Goal: Task Accomplishment & Management: Complete application form

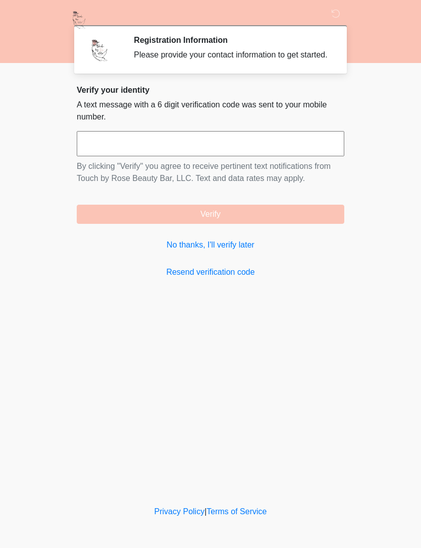
click at [240, 251] on link "No thanks, I'll verify later" at bounding box center [210, 245] width 267 height 12
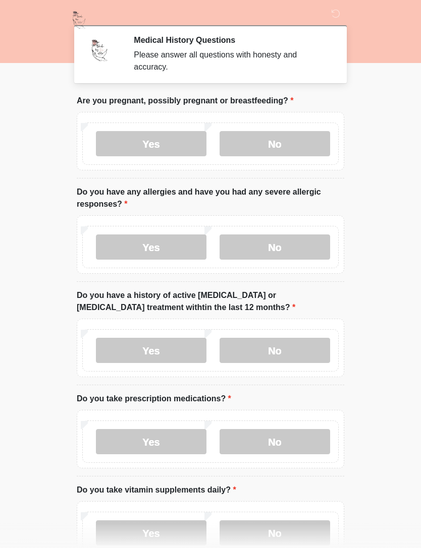
click at [306, 143] on label "No" at bounding box center [274, 143] width 110 height 25
click at [316, 243] on label "No" at bounding box center [274, 247] width 110 height 25
click at [298, 347] on label "No" at bounding box center [274, 350] width 110 height 25
click at [303, 436] on label "No" at bounding box center [274, 441] width 110 height 25
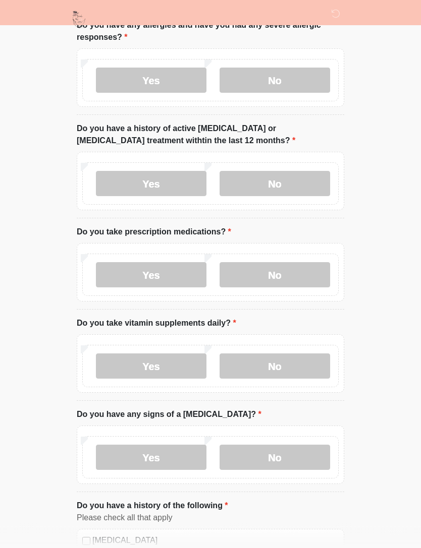
scroll to position [167, 0]
click at [298, 365] on label "No" at bounding box center [274, 365] width 110 height 25
click at [297, 462] on label "No" at bounding box center [274, 456] width 110 height 25
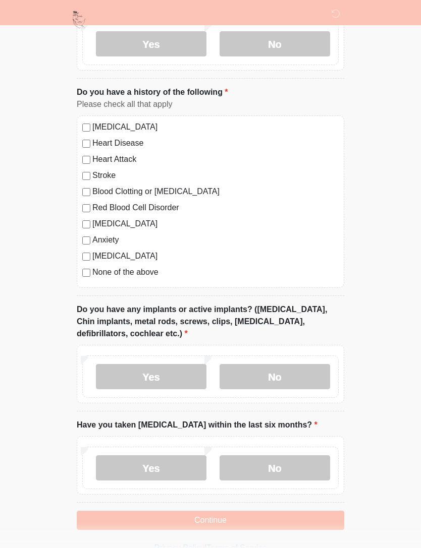
scroll to position [581, 0]
click at [305, 376] on label "No" at bounding box center [274, 376] width 110 height 25
click at [301, 468] on label "No" at bounding box center [274, 467] width 110 height 25
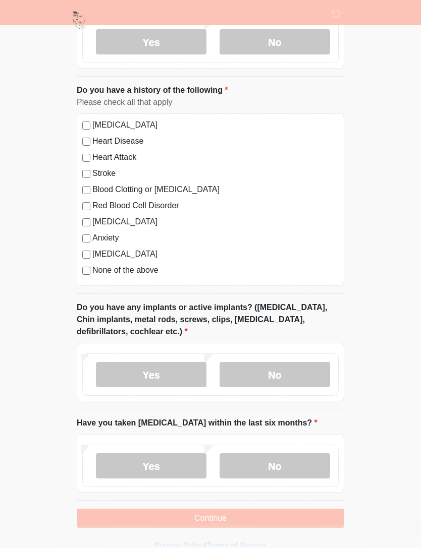
click at [146, 269] on label "None of the above" at bounding box center [215, 270] width 246 height 12
click at [302, 514] on button "Continue" at bounding box center [210, 518] width 267 height 19
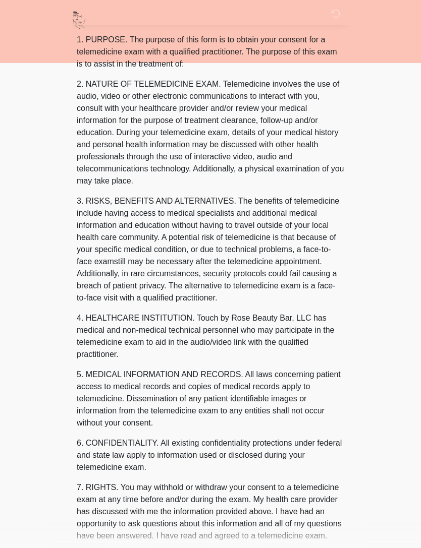
scroll to position [0, 0]
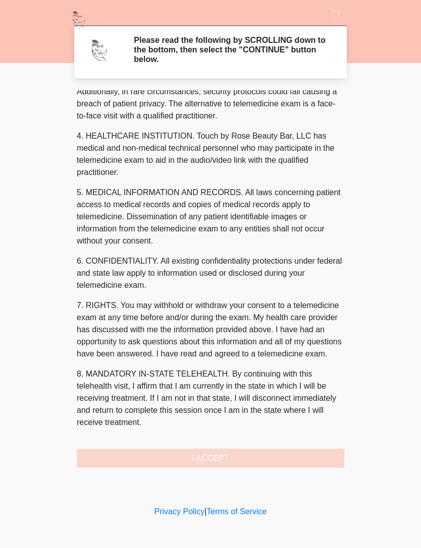
click at [296, 462] on button "I ACCEPT" at bounding box center [210, 458] width 267 height 19
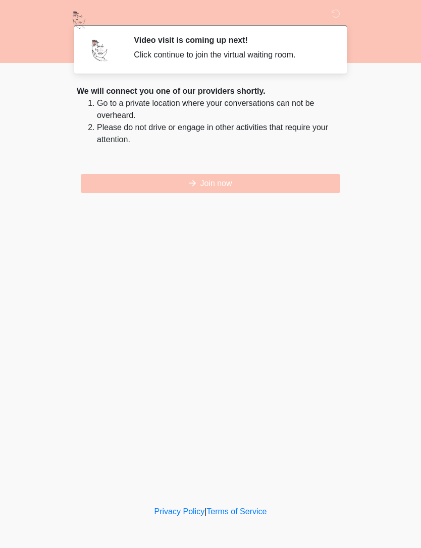
click at [317, 193] on button "Join now" at bounding box center [210, 183] width 259 height 19
